Goal: Information Seeking & Learning: Learn about a topic

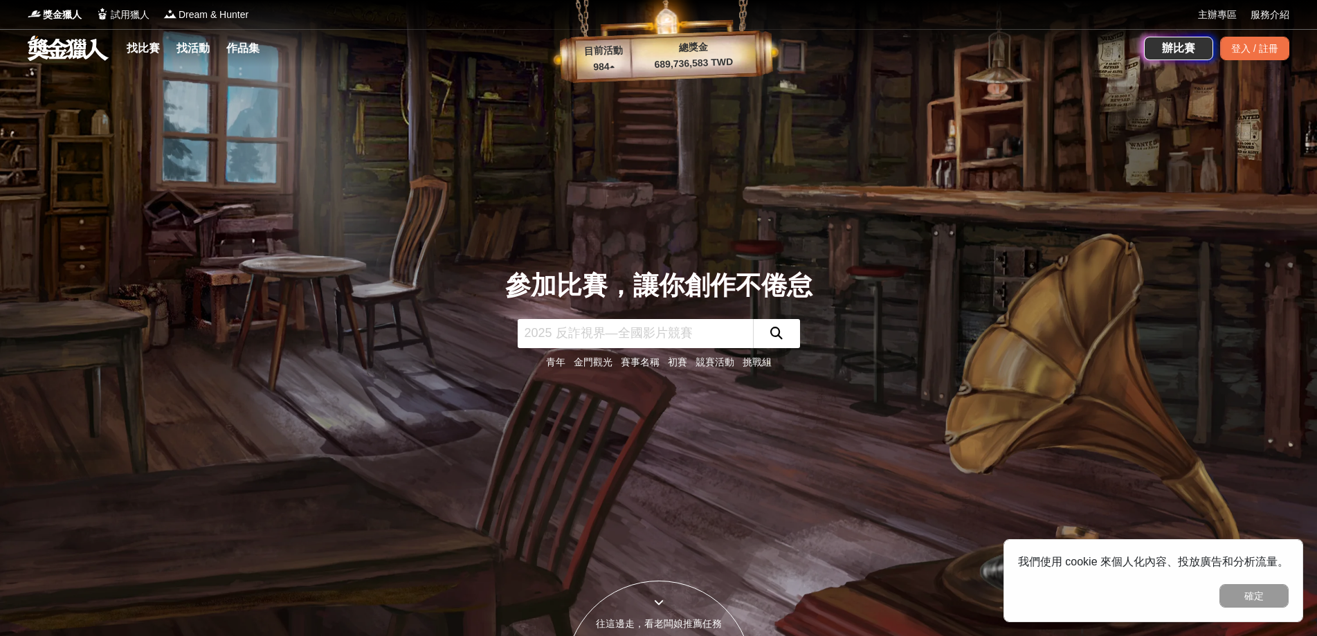
click at [588, 334] on input "text" at bounding box center [635, 333] width 235 height 29
click at [143, 46] on link "找比賽" at bounding box center [143, 48] width 44 height 19
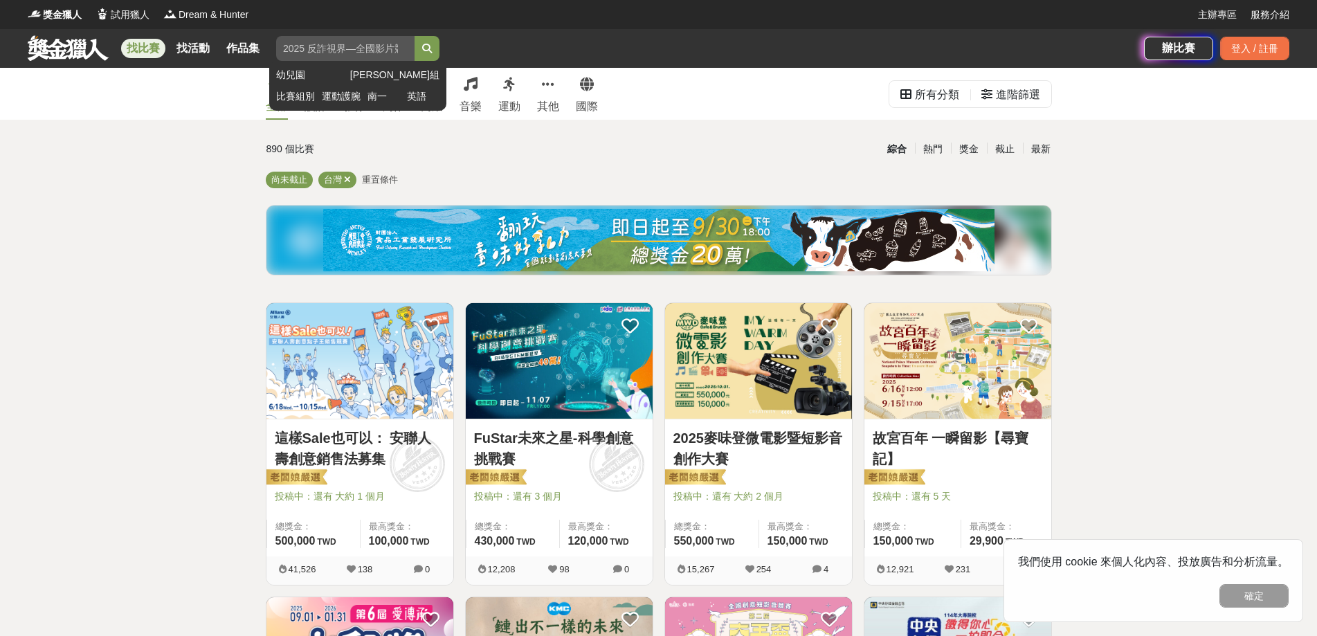
click at [351, 48] on input "search" at bounding box center [345, 48] width 138 height 25
click at [415, 36] on button "submit" at bounding box center [427, 48] width 25 height 25
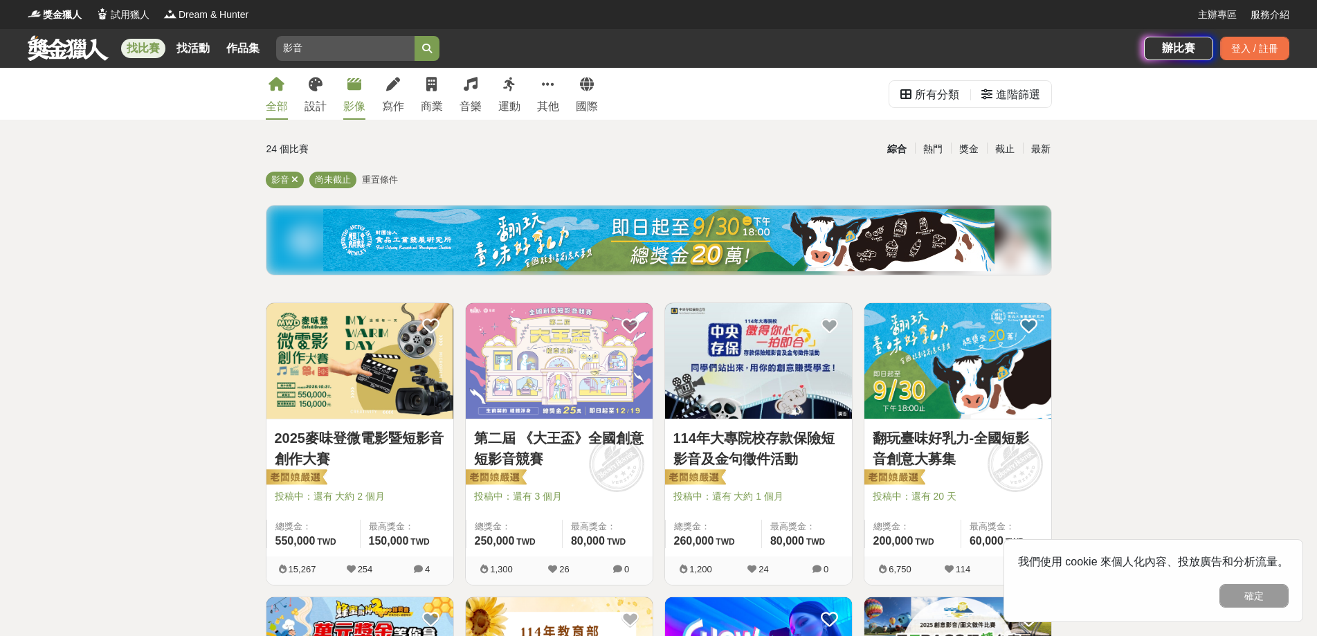
click at [357, 93] on link "影像" at bounding box center [354, 94] width 22 height 52
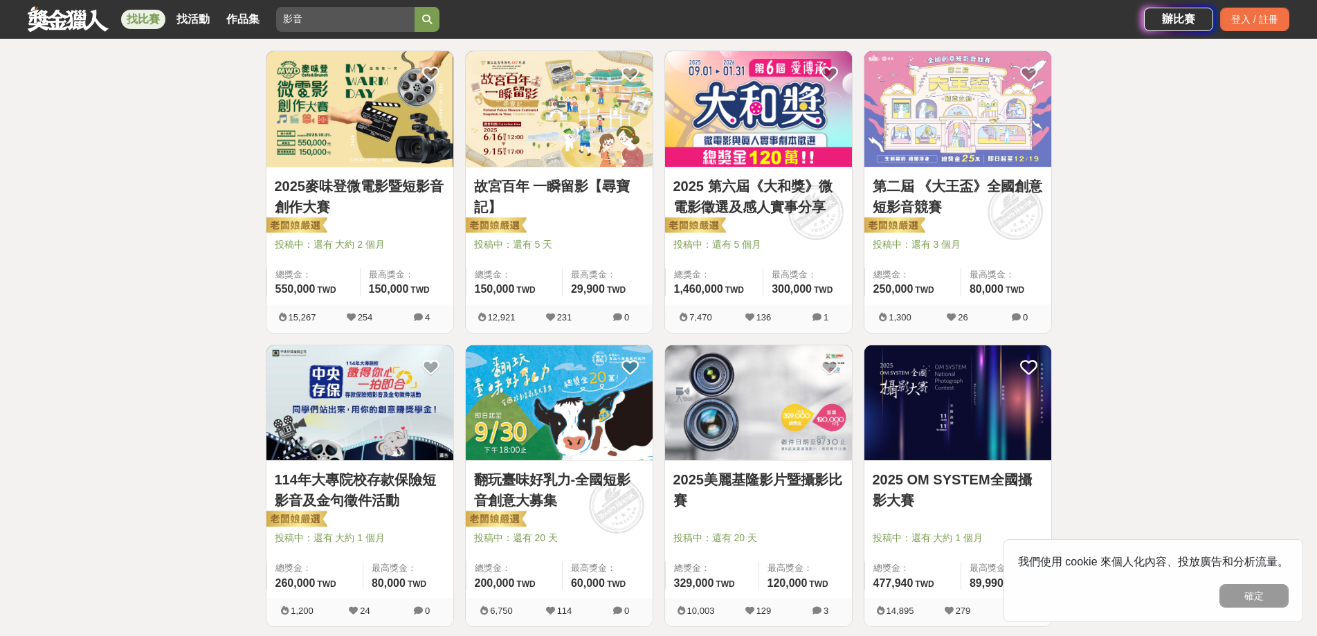
scroll to position [277, 0]
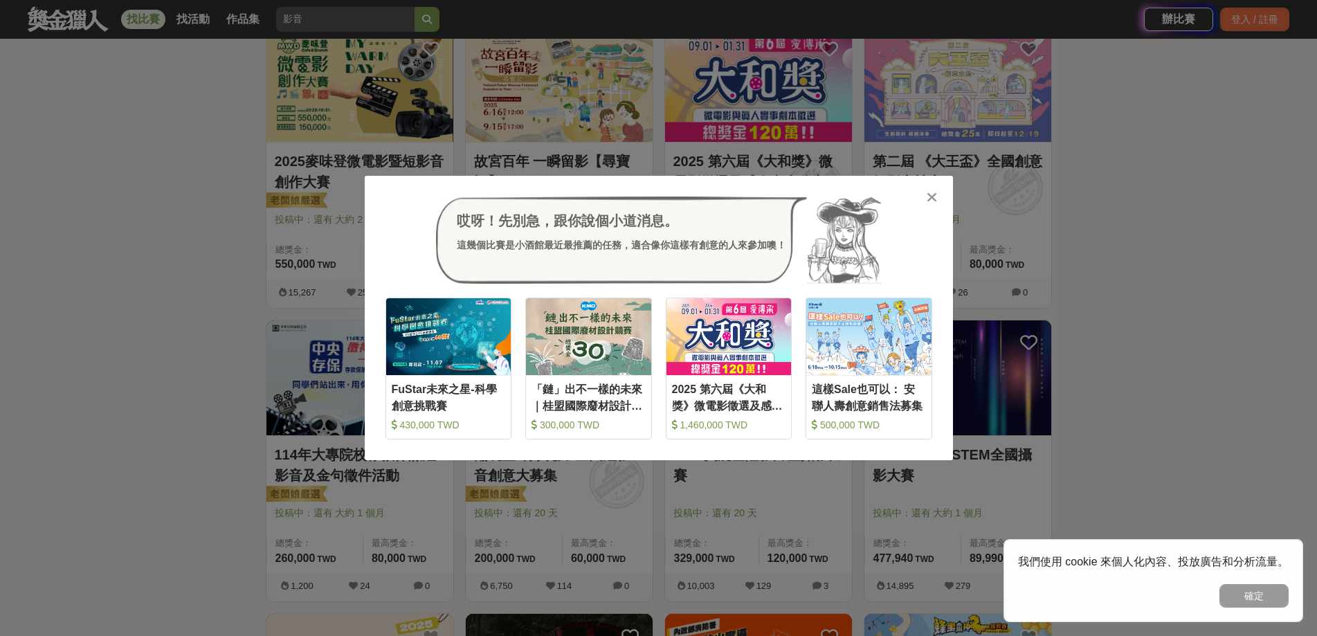
click at [930, 200] on icon at bounding box center [932, 197] width 10 height 14
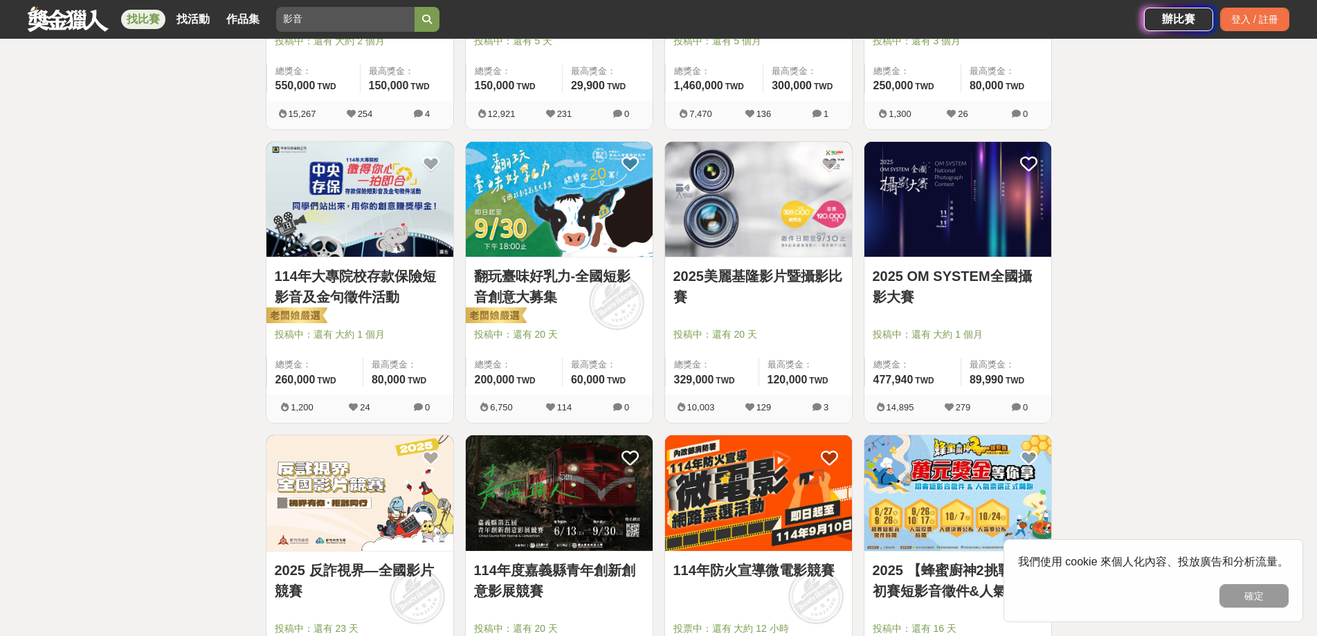
scroll to position [623, 0]
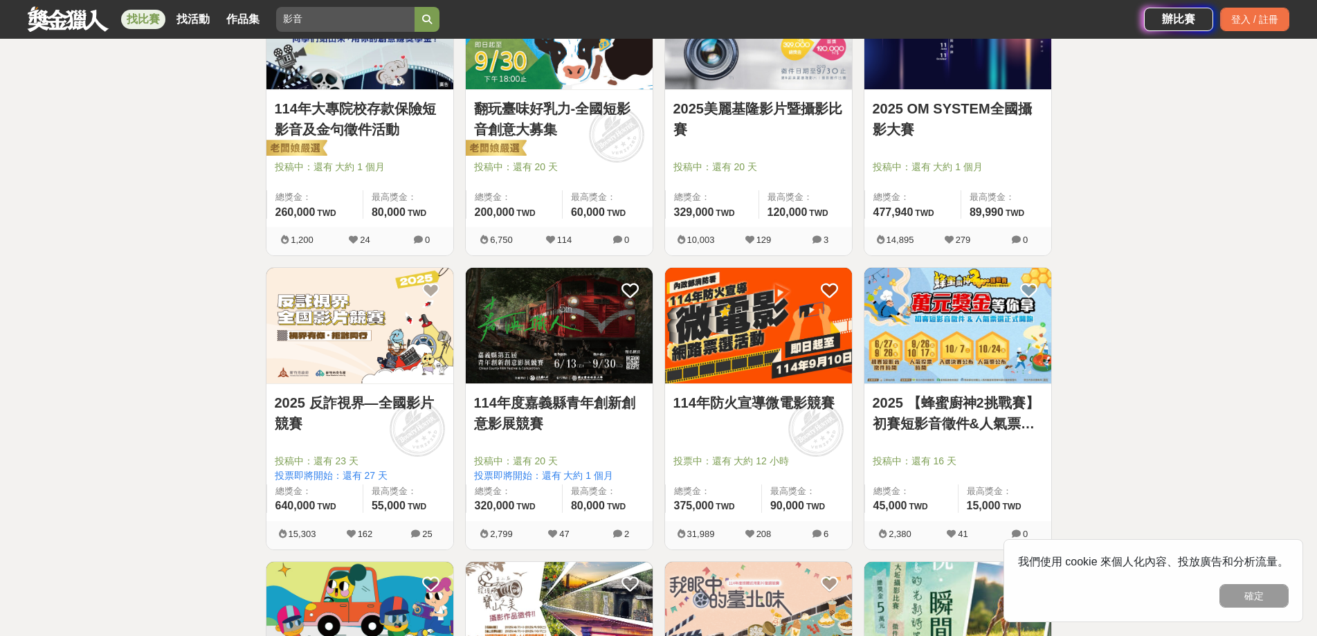
click at [937, 330] on img at bounding box center [958, 326] width 187 height 116
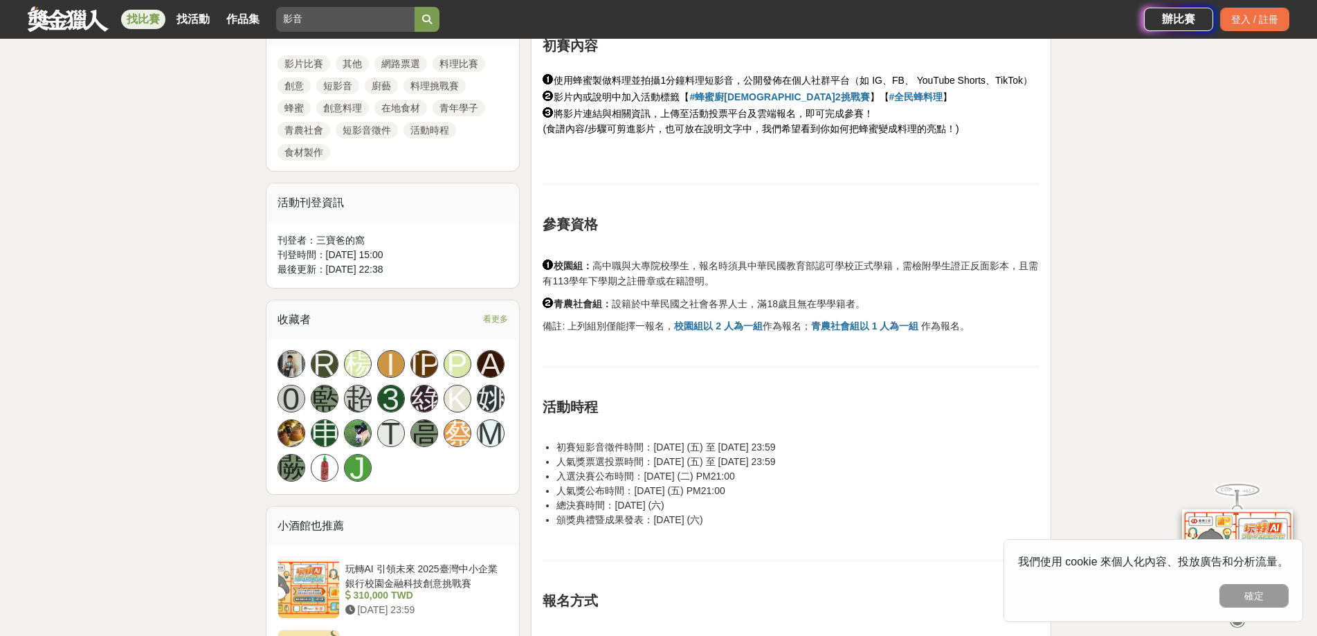
scroll to position [554, 0]
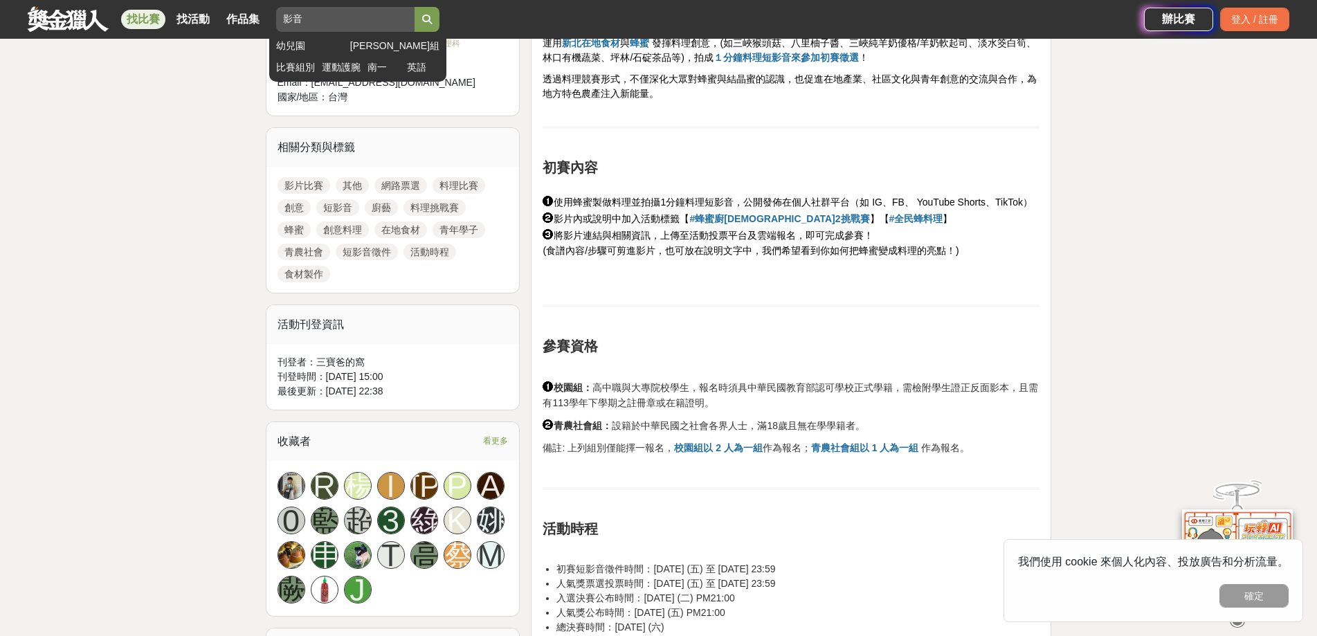
drag, startPoint x: 318, startPoint y: 20, endPoint x: 281, endPoint y: 20, distance: 36.7
click at [281, 20] on input "影音" at bounding box center [345, 19] width 138 height 25
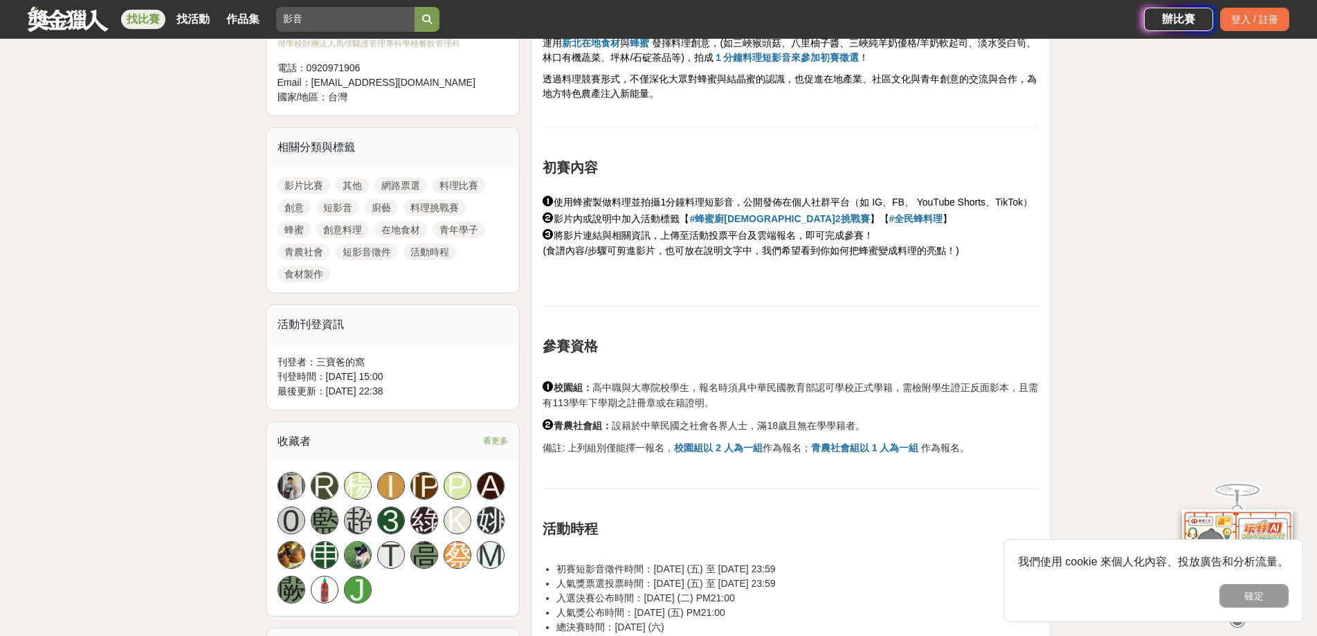
click at [150, 15] on link "找比賽" at bounding box center [143, 19] width 44 height 19
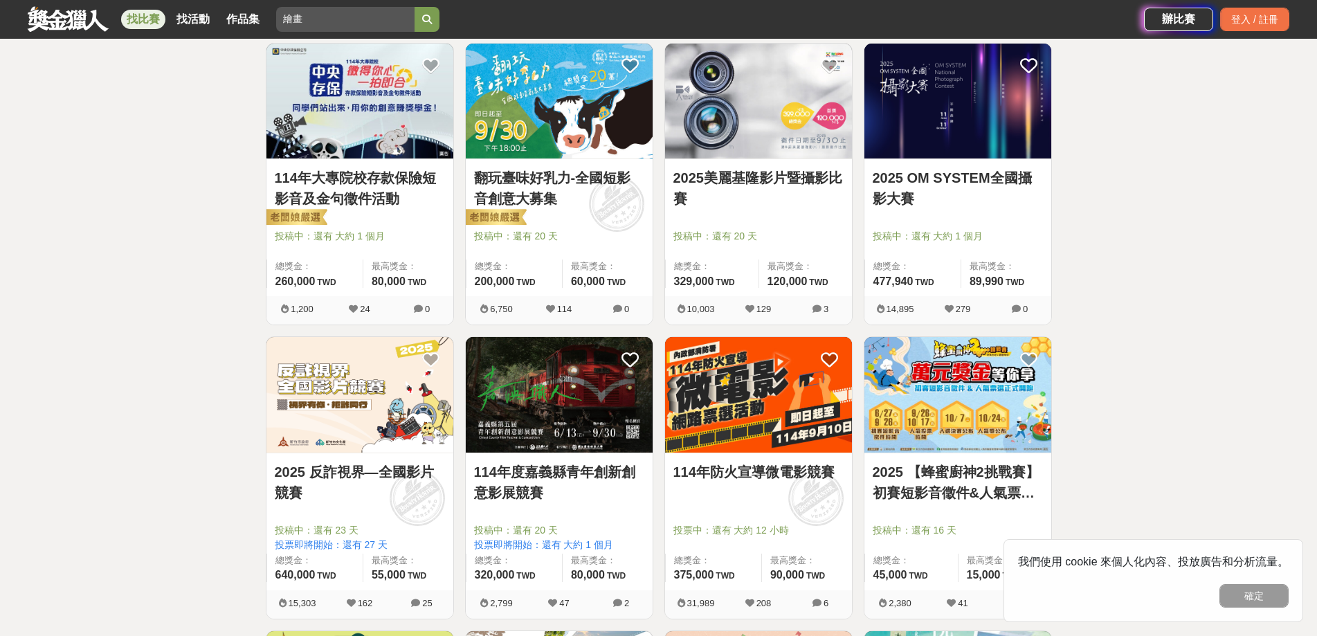
type input "繪畫"
click at [415, 7] on button "submit" at bounding box center [427, 19] width 25 height 25
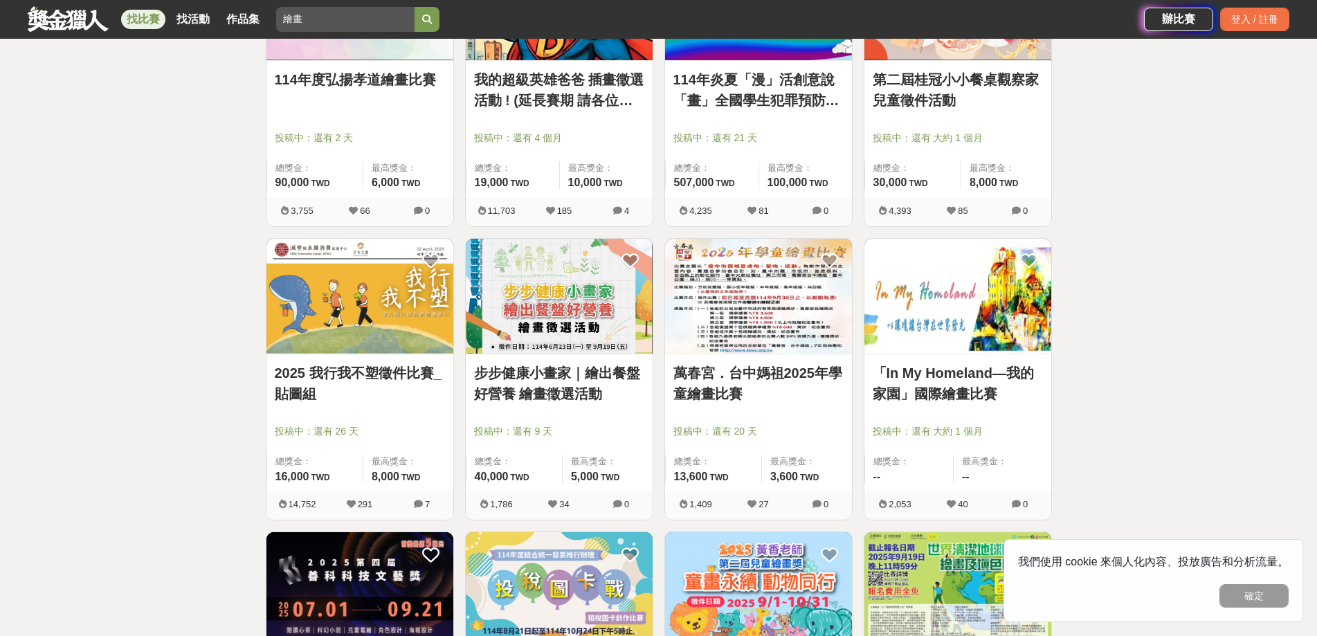
scroll to position [1315, 0]
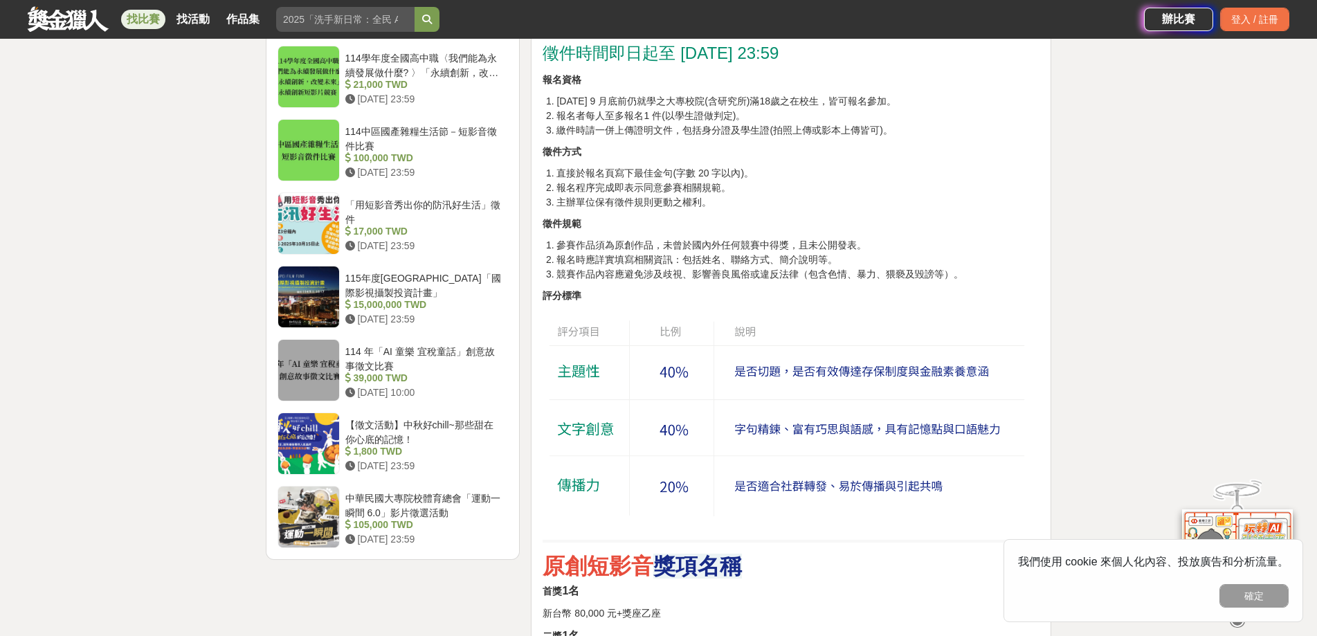
scroll to position [1523, 0]
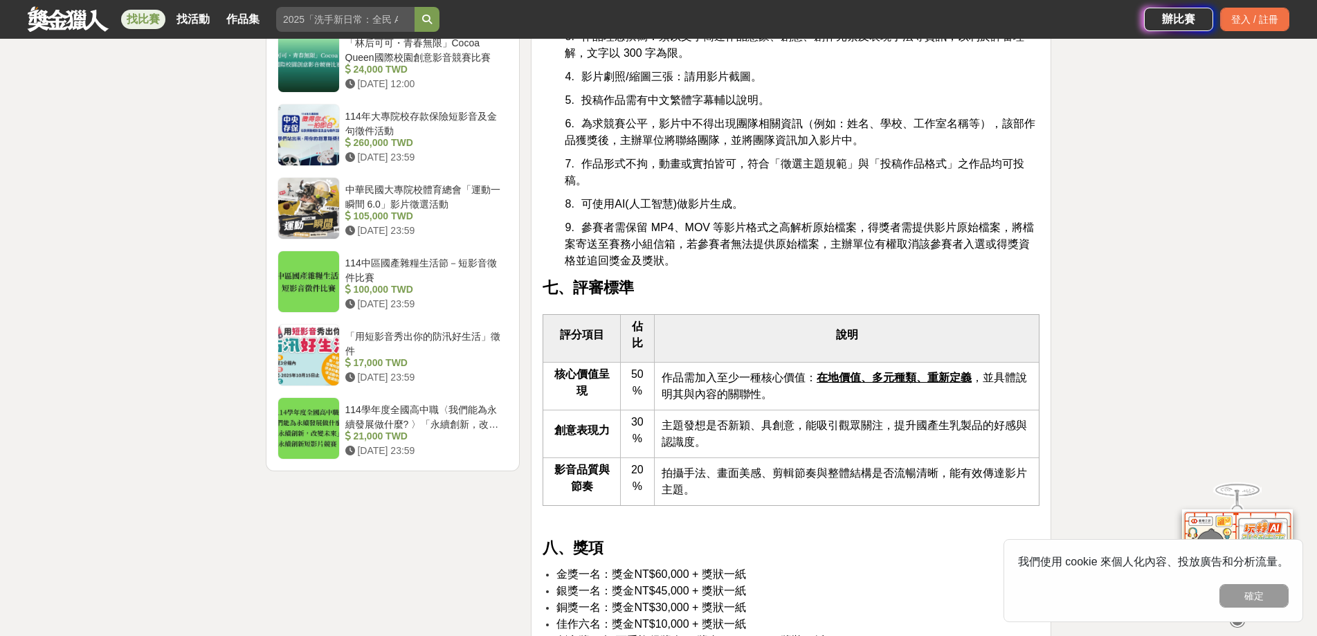
scroll to position [2146, 0]
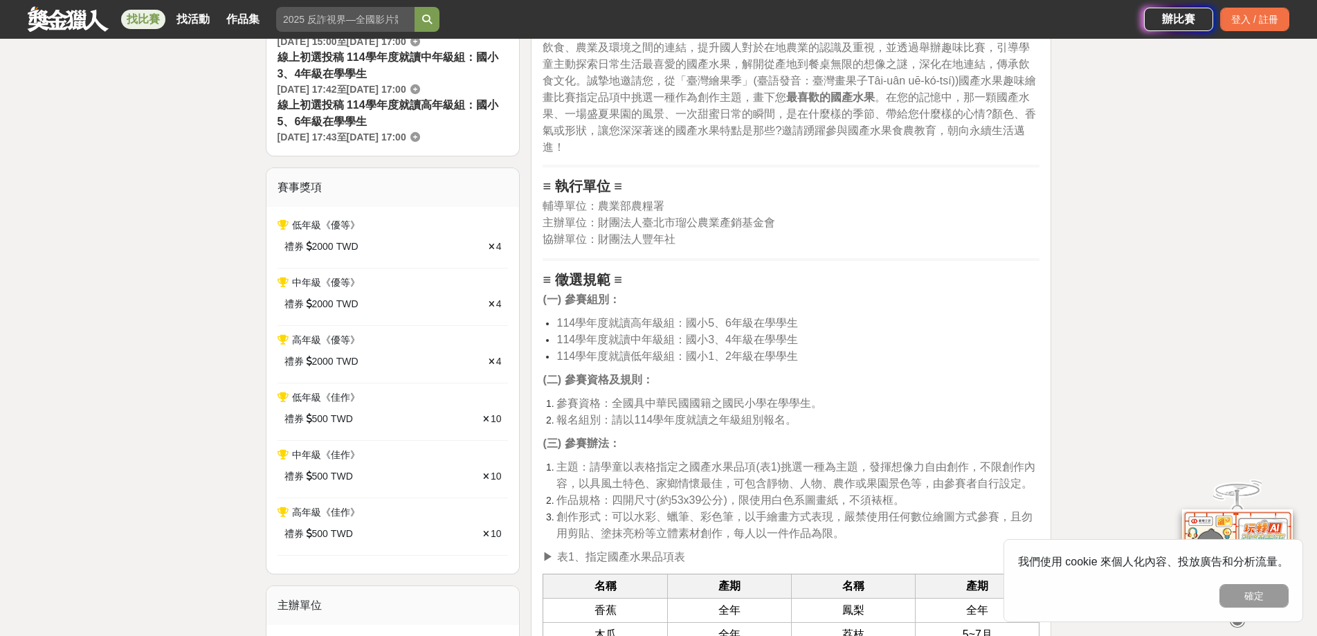
scroll to position [277, 0]
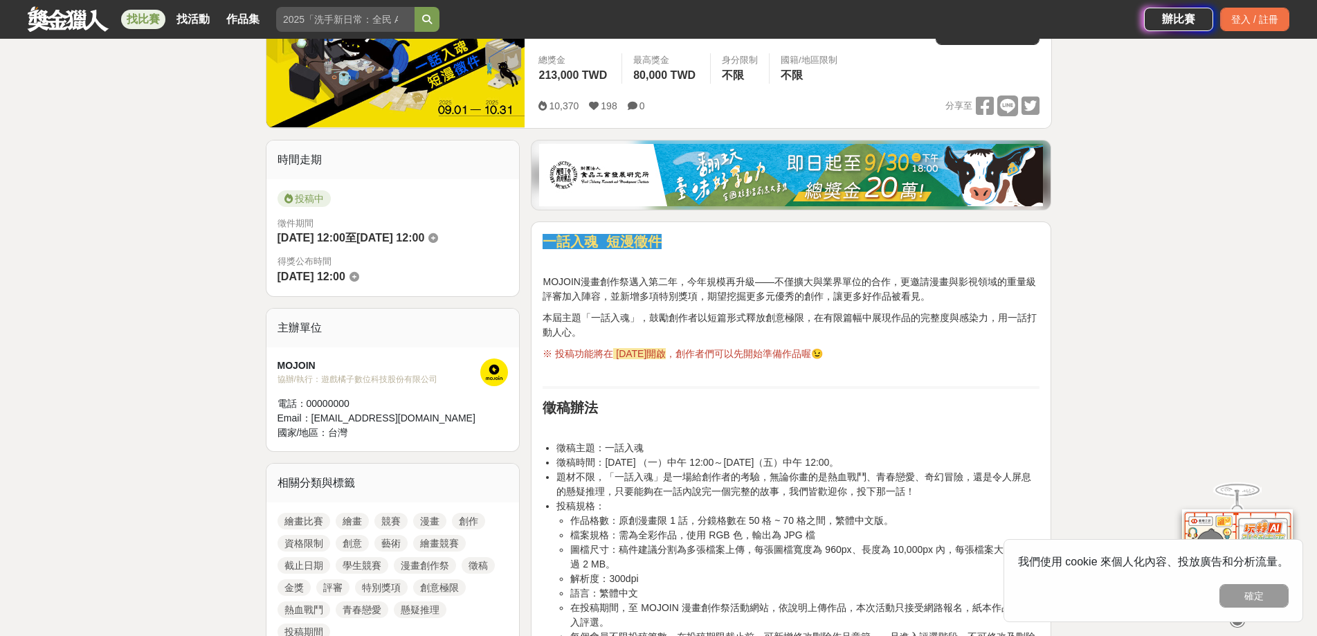
scroll to position [277, 0]
